Goal: Information Seeking & Learning: Learn about a topic

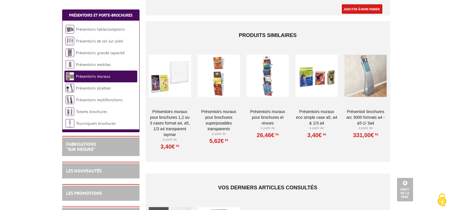
scroll to position [575, 0]
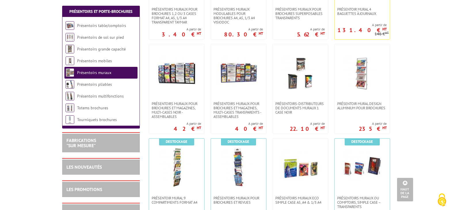
scroll to position [259, 0]
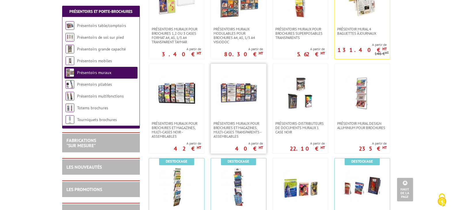
click at [234, 97] on img at bounding box center [238, 93] width 40 height 40
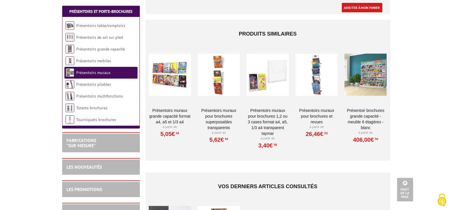
scroll to position [575, 0]
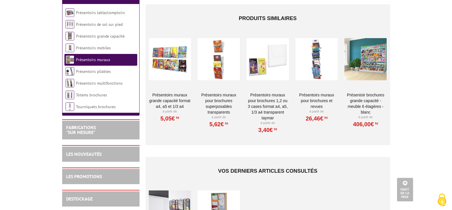
click at [371, 45] on div at bounding box center [365, 59] width 42 height 58
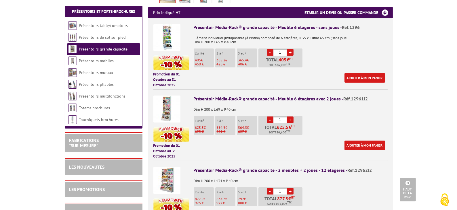
scroll to position [201, 0]
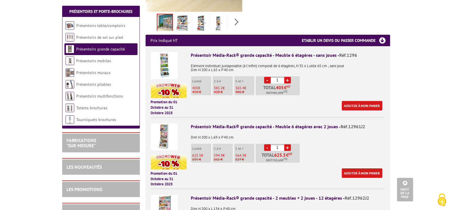
click at [166, 57] on img at bounding box center [164, 65] width 27 height 27
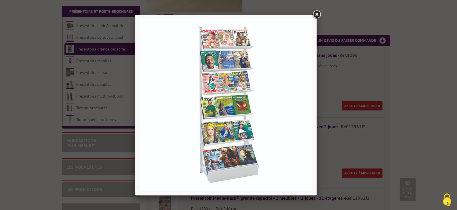
click at [319, 15] on link at bounding box center [316, 14] width 10 height 10
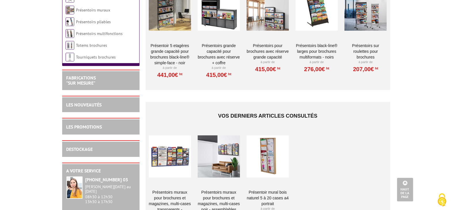
scroll to position [633, 0]
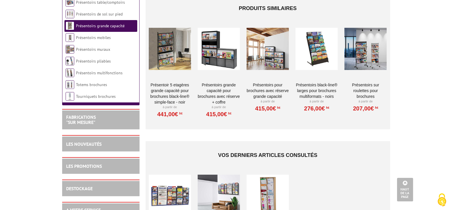
click at [264, 42] on div at bounding box center [267, 49] width 42 height 58
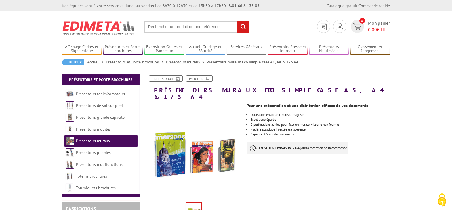
click at [205, 29] on input "text" at bounding box center [196, 27] width 105 height 12
type input "présentoir magnetique"
click at [237, 21] on input "rechercher" at bounding box center [243, 27] width 12 height 12
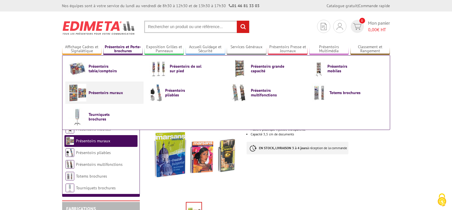
click at [115, 92] on span "Présentoirs muraux" at bounding box center [106, 93] width 35 height 5
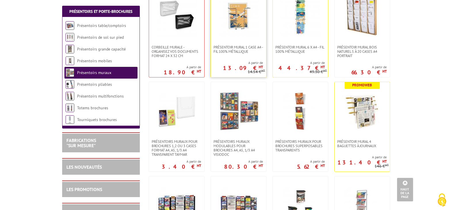
scroll to position [143, 0]
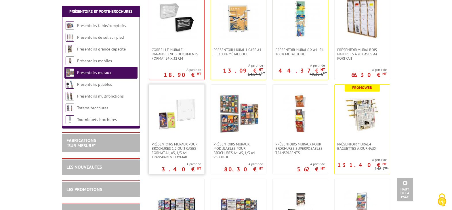
click at [190, 116] on img at bounding box center [176, 113] width 40 height 40
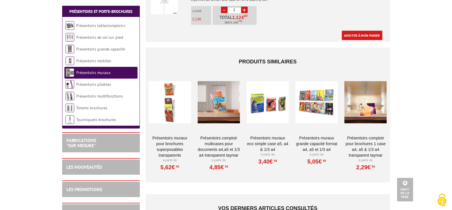
scroll to position [920, 0]
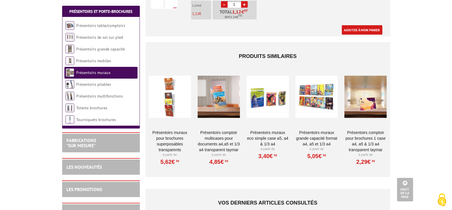
click at [317, 100] on div at bounding box center [316, 97] width 42 height 58
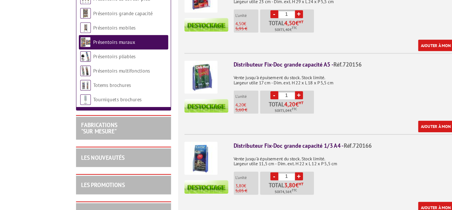
scroll to position [235, 0]
